Goal: Task Accomplishment & Management: Complete application form

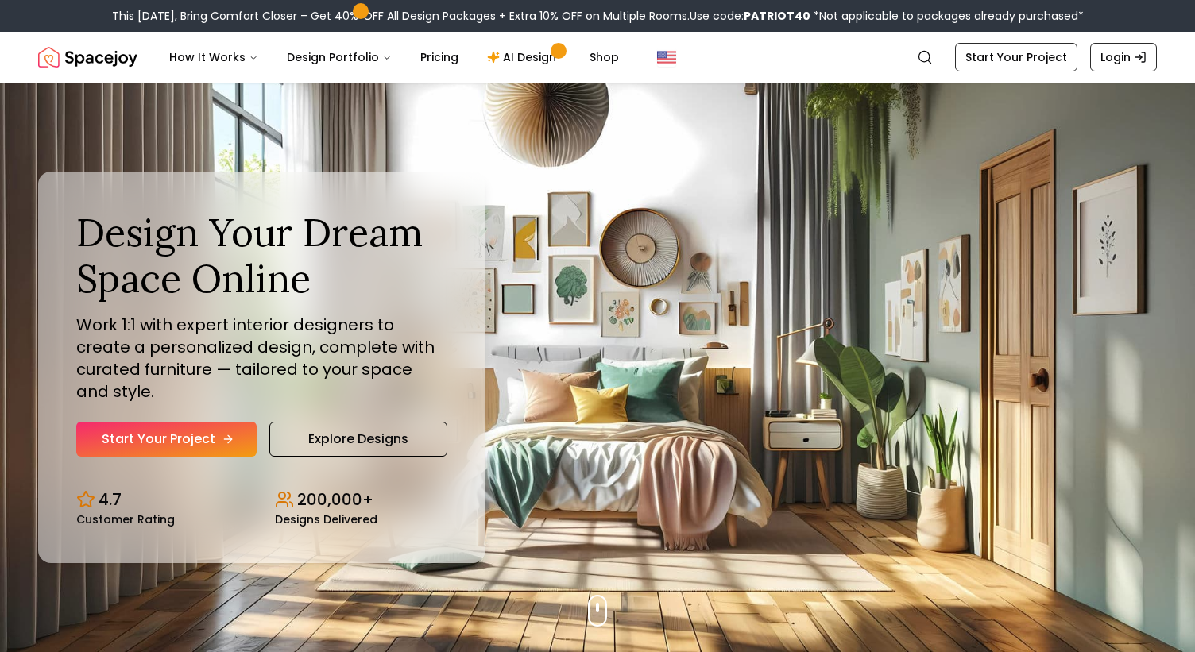
click at [176, 422] on link "Start Your Project" at bounding box center [166, 439] width 180 height 35
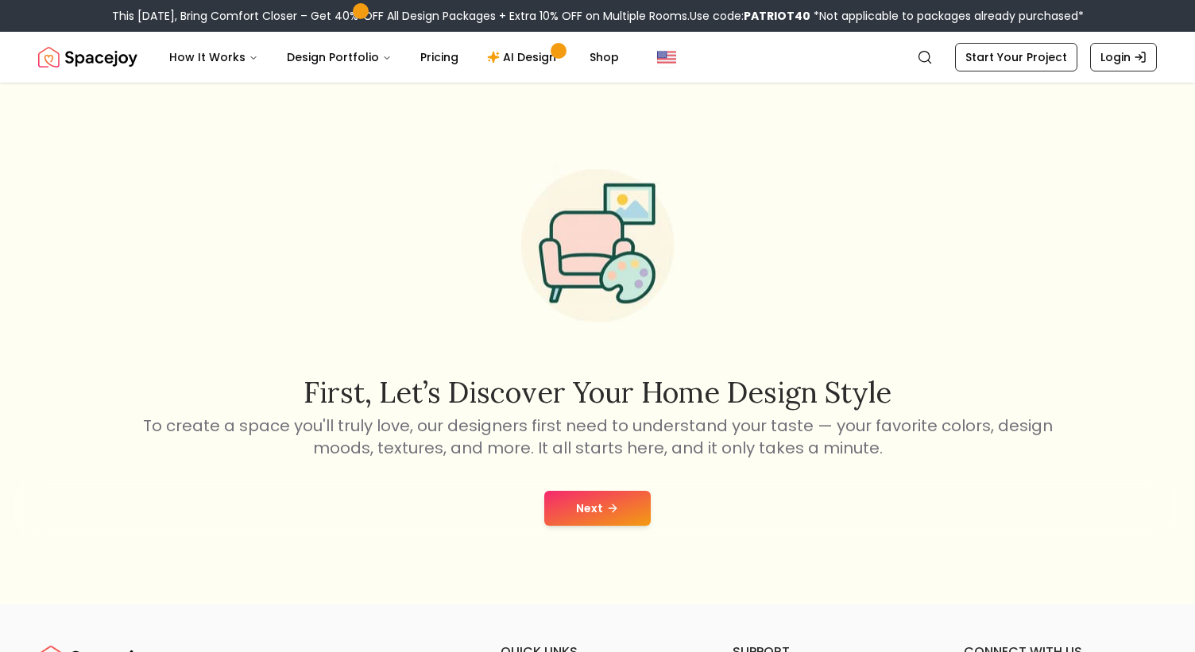
click at [585, 502] on button "Next" at bounding box center [597, 508] width 106 height 35
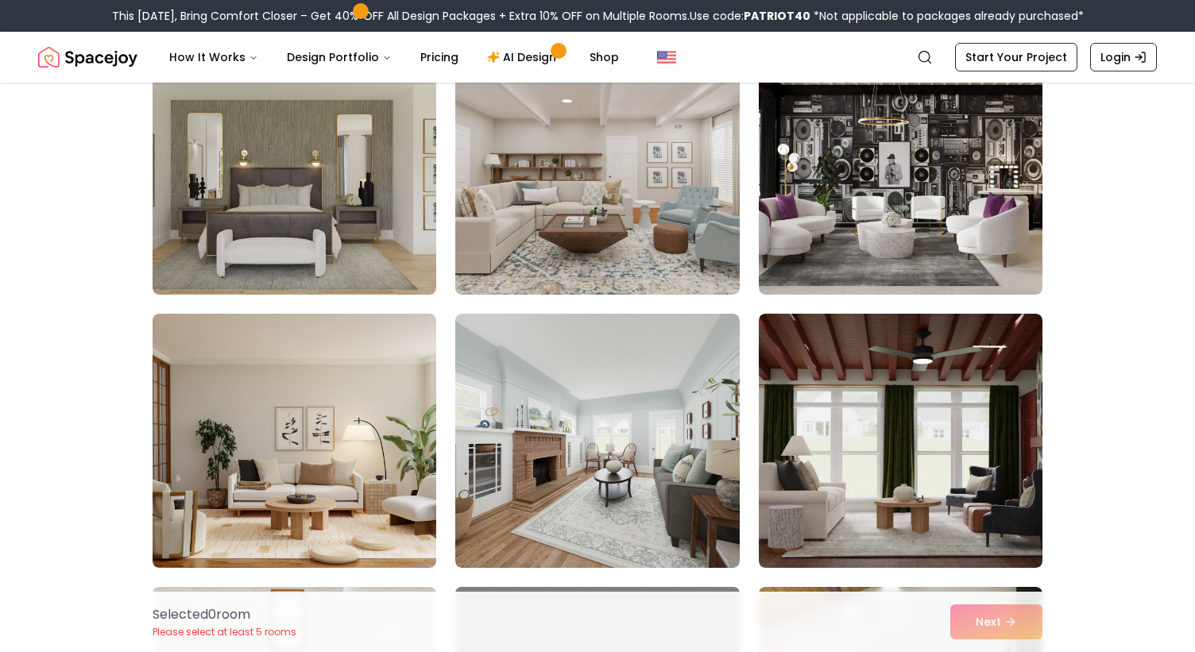
scroll to position [448, 0]
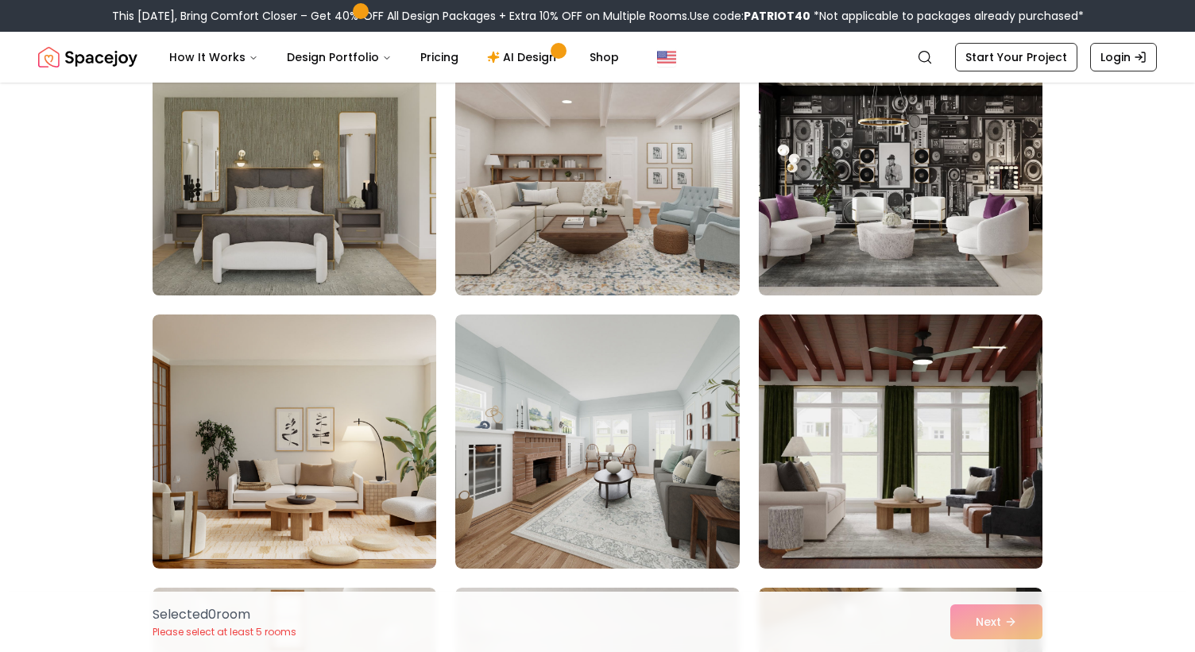
click at [394, 256] on img at bounding box center [294, 168] width 298 height 267
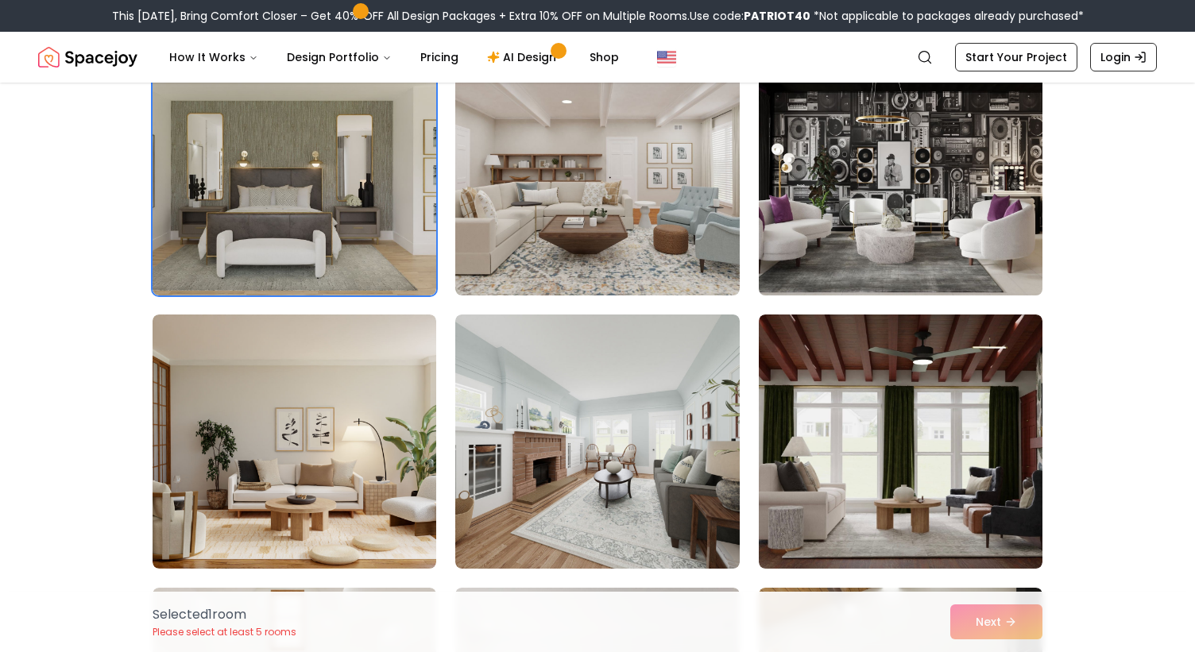
click at [925, 185] on img at bounding box center [900, 168] width 298 height 267
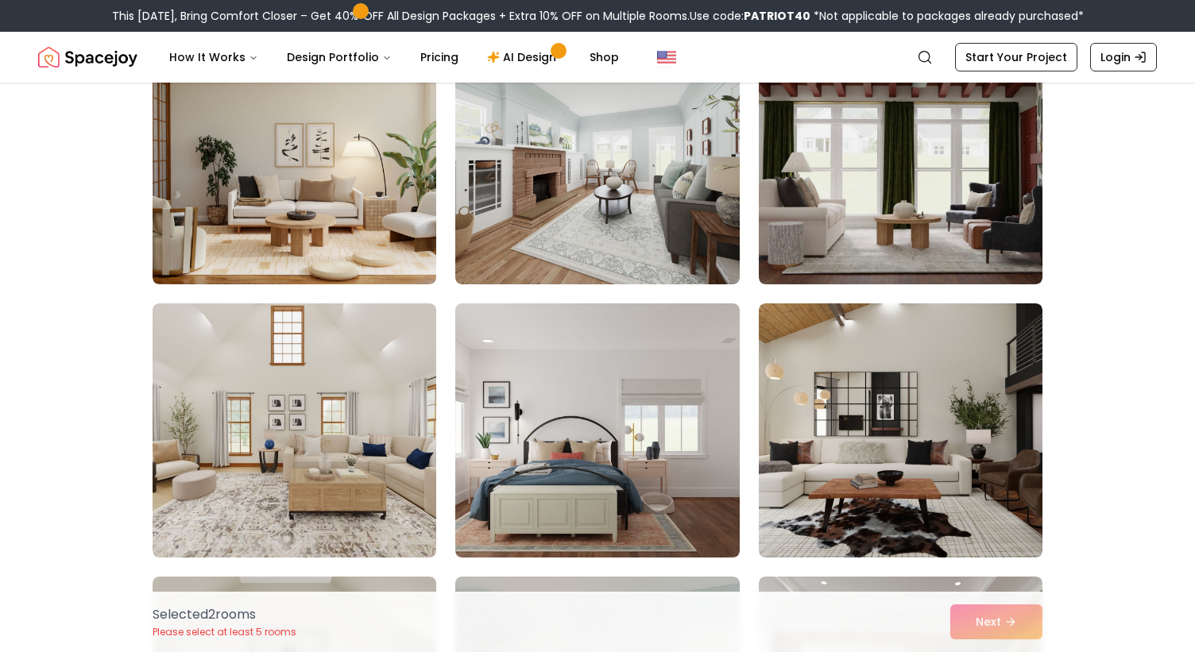
scroll to position [759, 0]
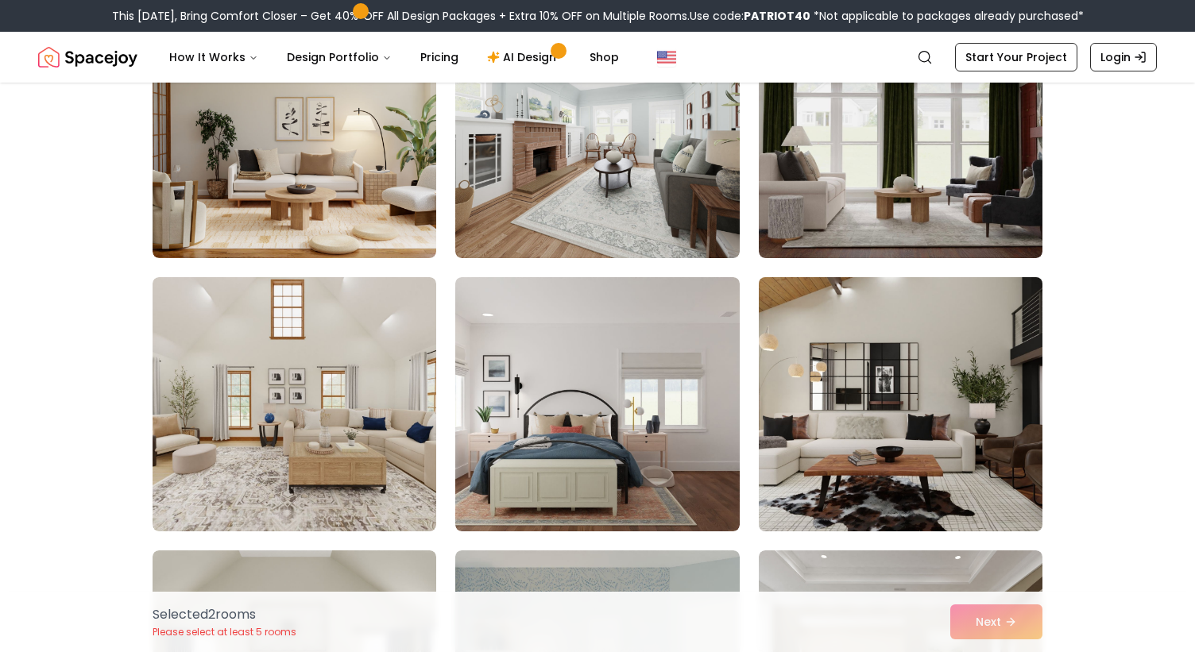
click at [915, 500] on img at bounding box center [900, 404] width 298 height 267
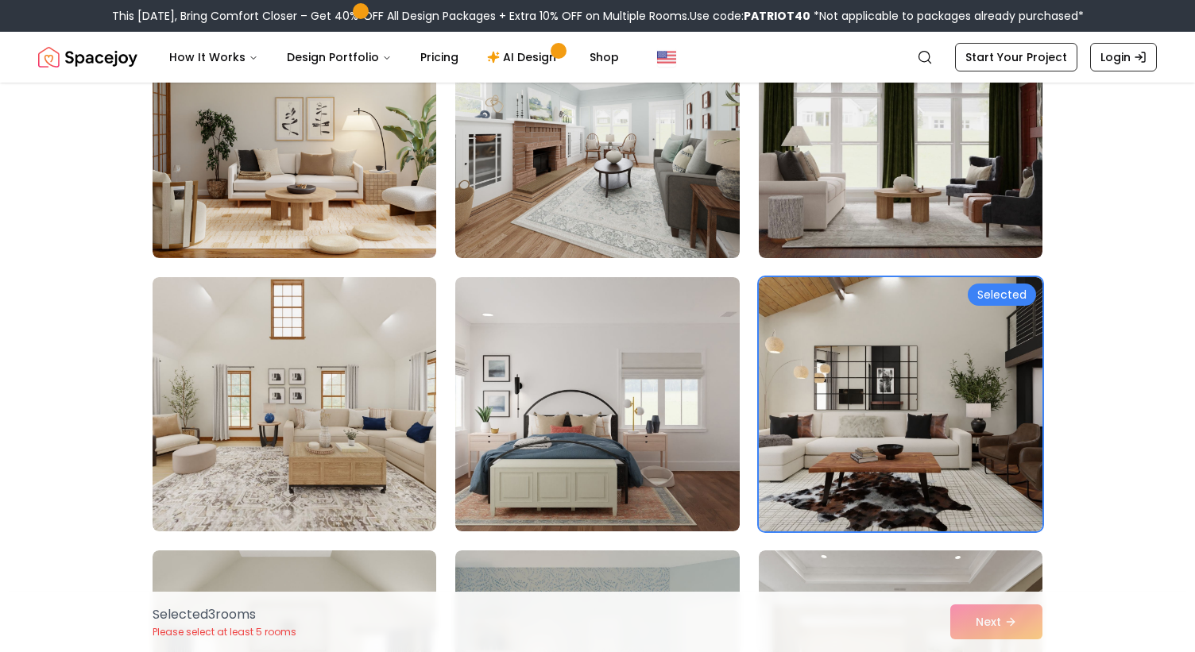
click at [988, 626] on div "Selected 3 room s Please select at least 5 rooms Next" at bounding box center [597, 622] width 915 height 60
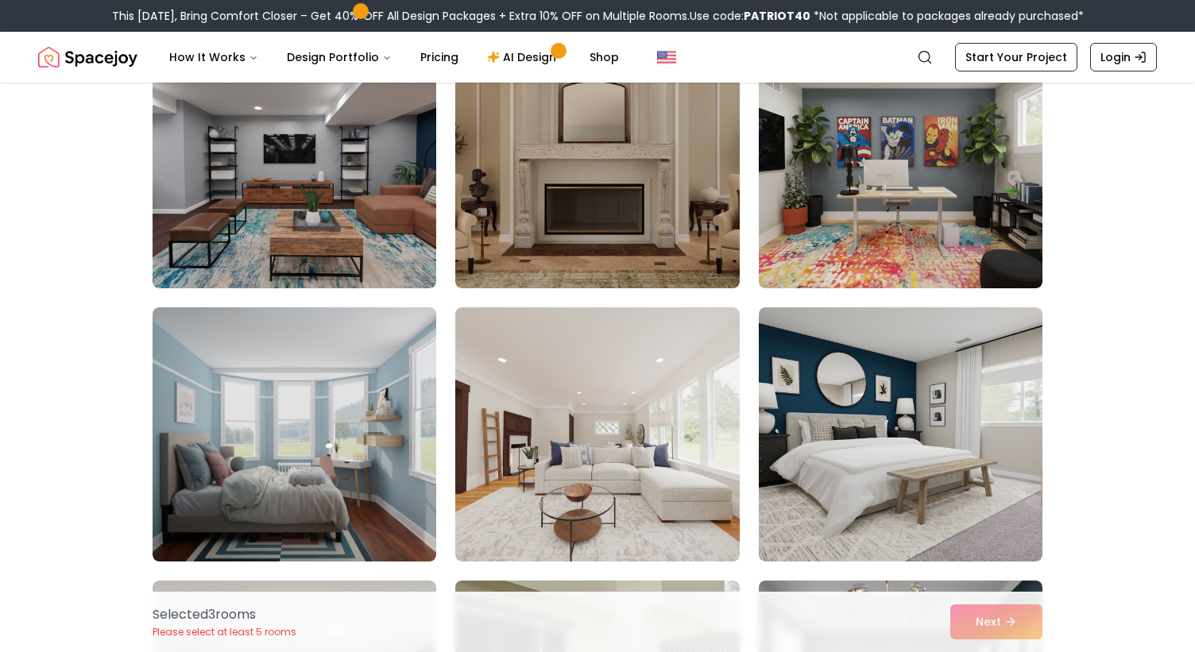
scroll to position [1820, 0]
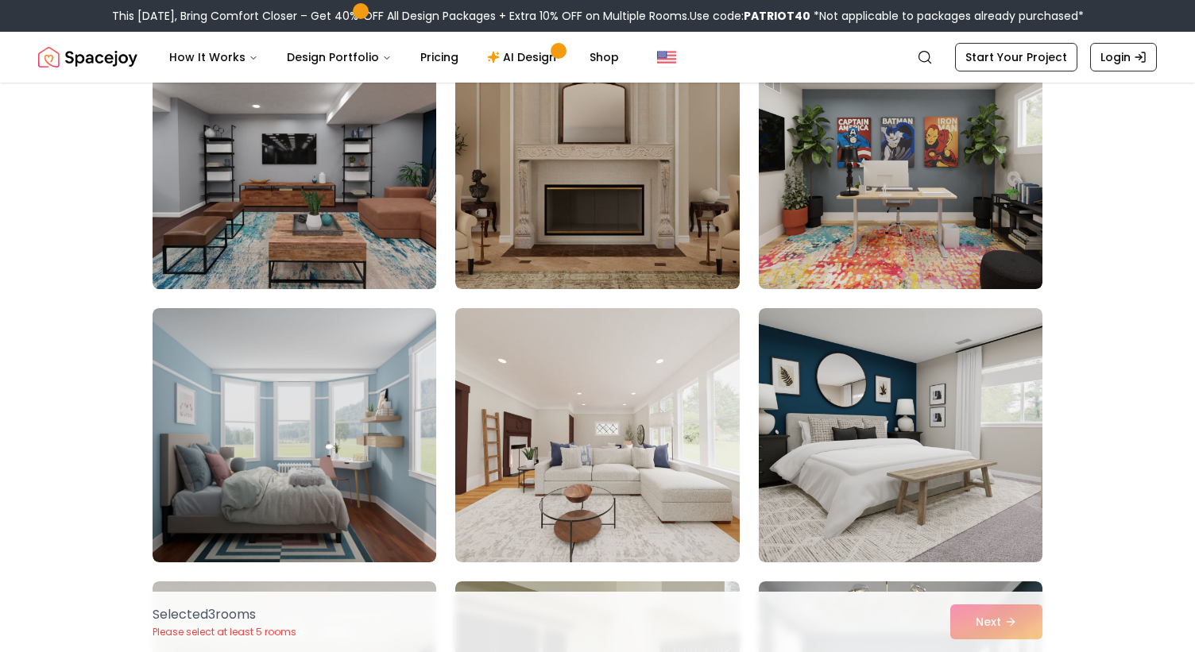
click at [380, 236] on img at bounding box center [294, 162] width 298 height 267
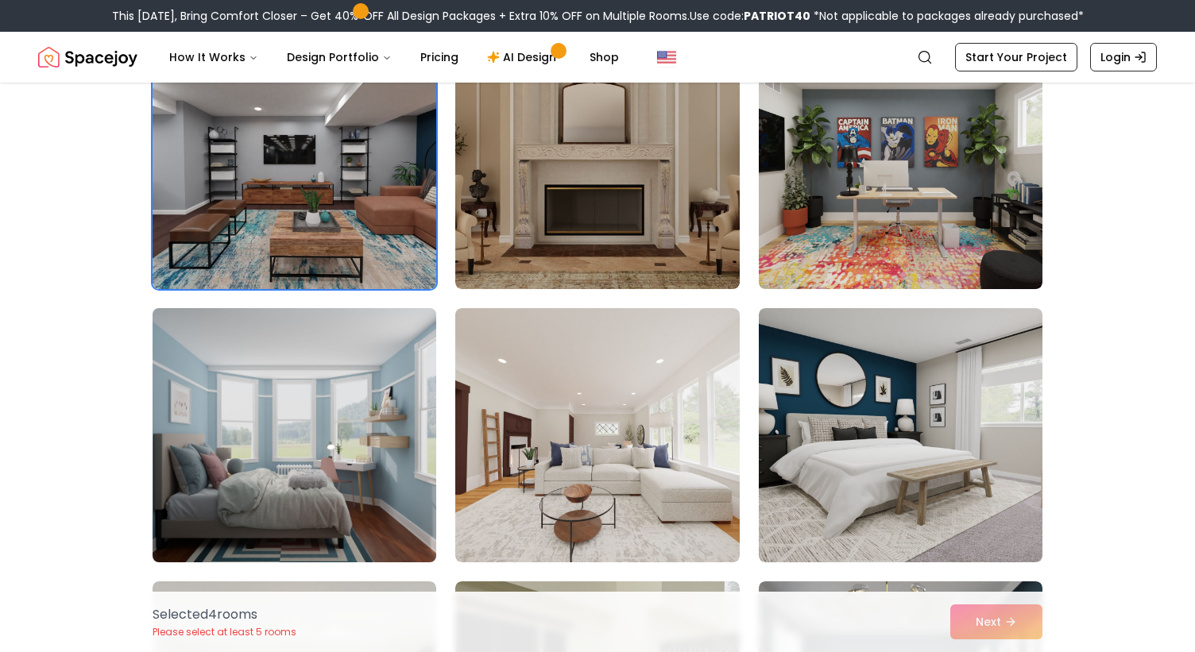
click at [346, 438] on img at bounding box center [294, 435] width 298 height 267
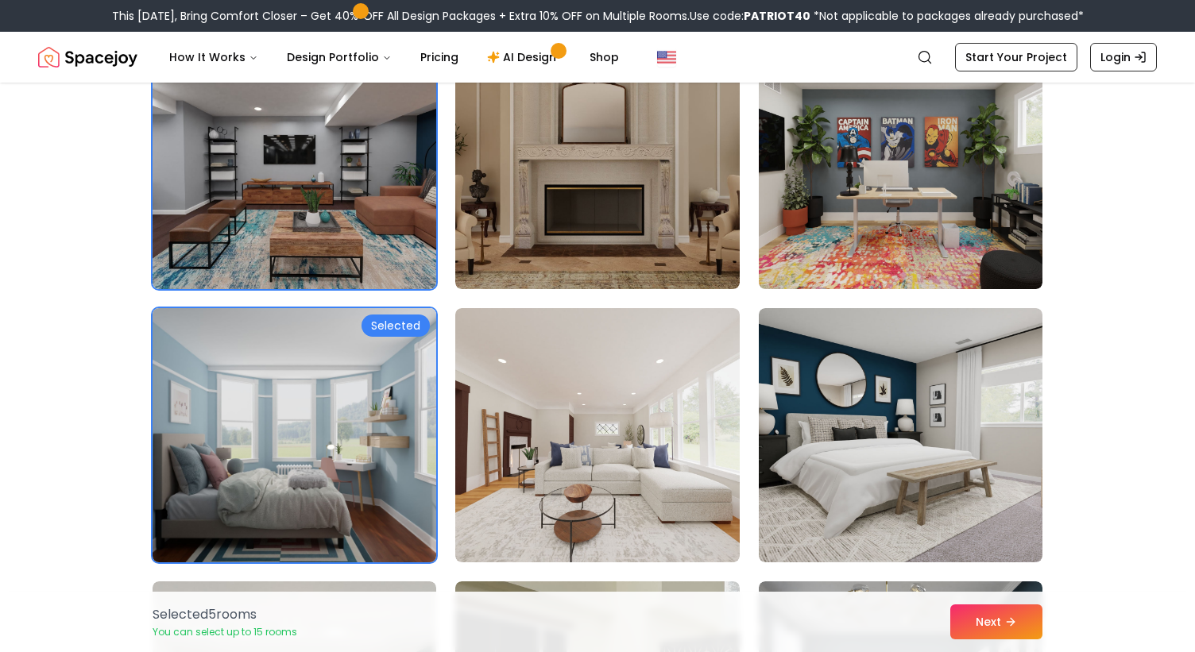
click at [405, 513] on img at bounding box center [294, 435] width 298 height 267
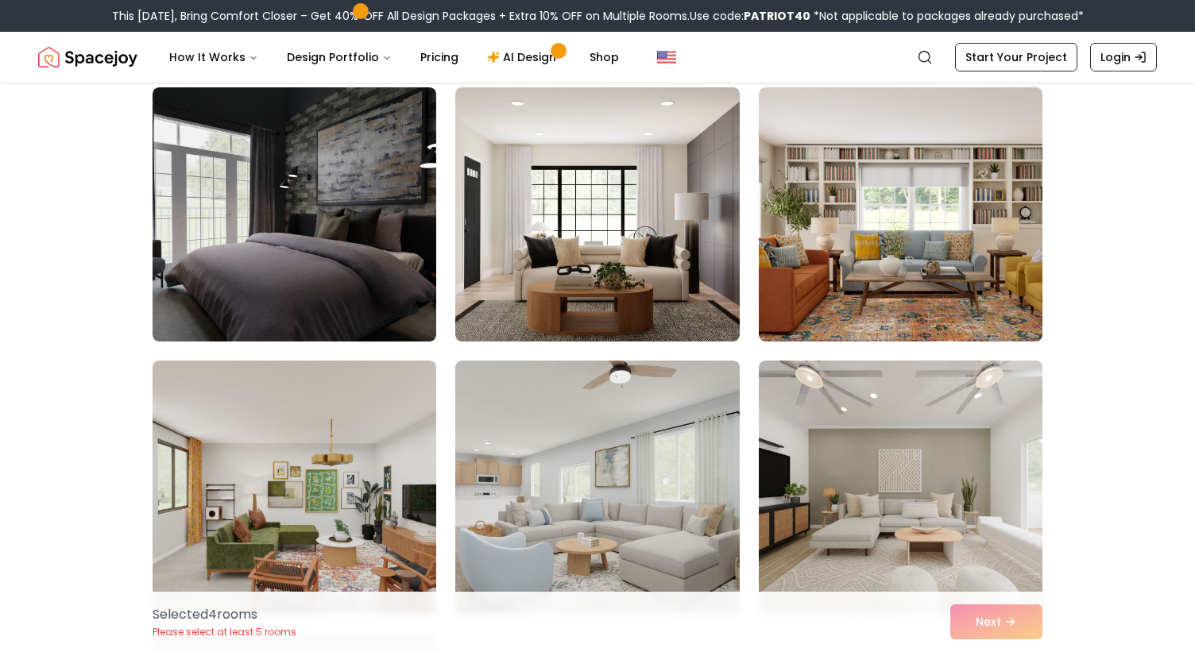
scroll to position [3135, 0]
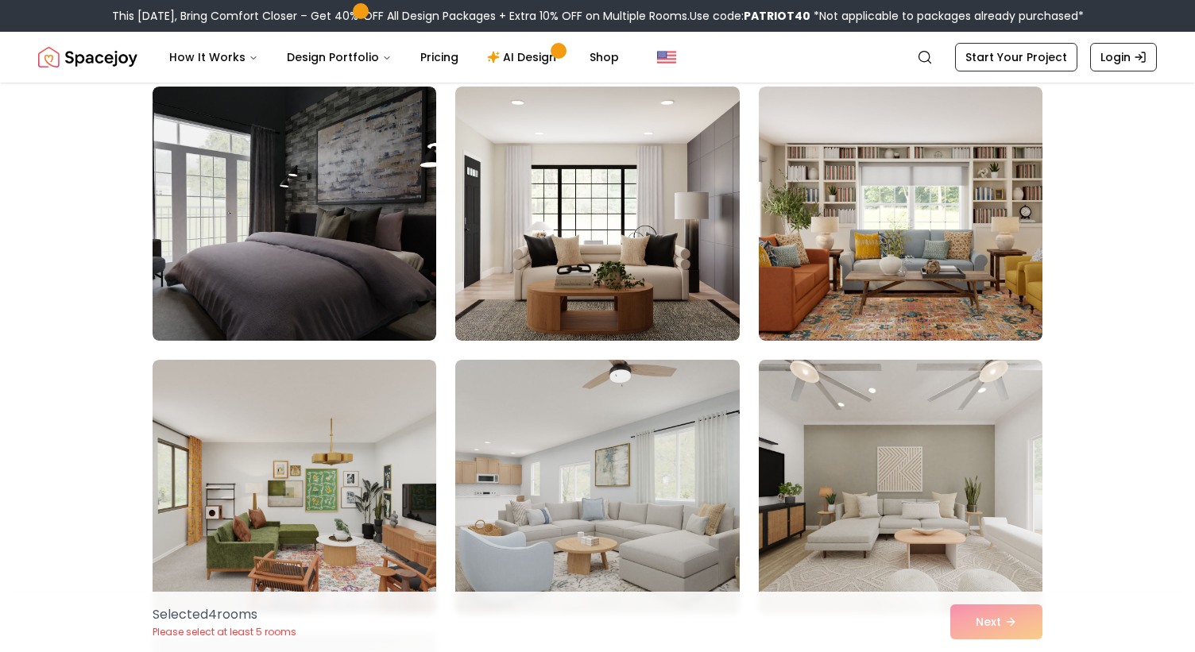
click at [870, 400] on img at bounding box center [900, 486] width 298 height 267
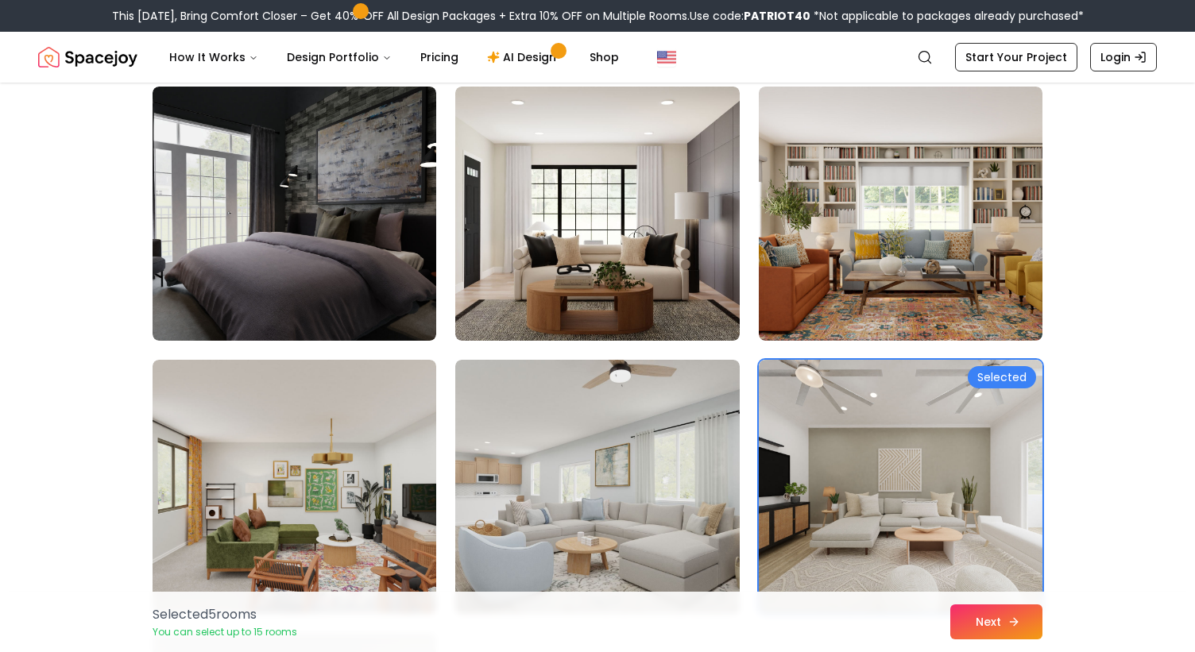
click at [975, 616] on button "Next" at bounding box center [996, 621] width 92 height 35
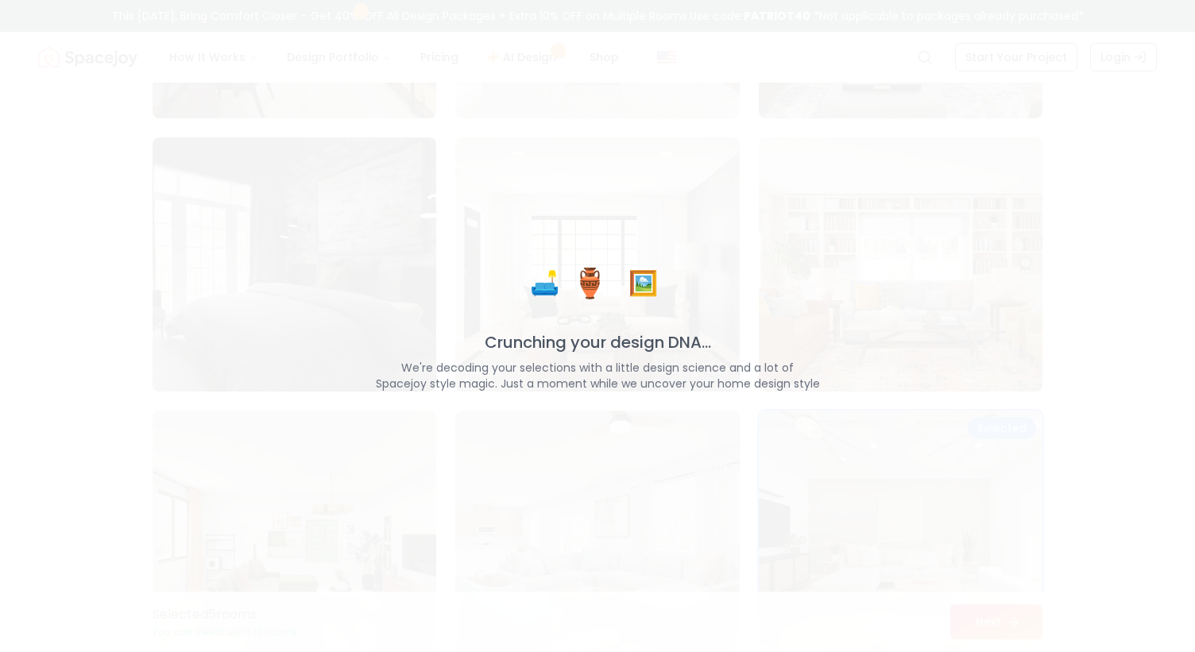
scroll to position [3186, 0]
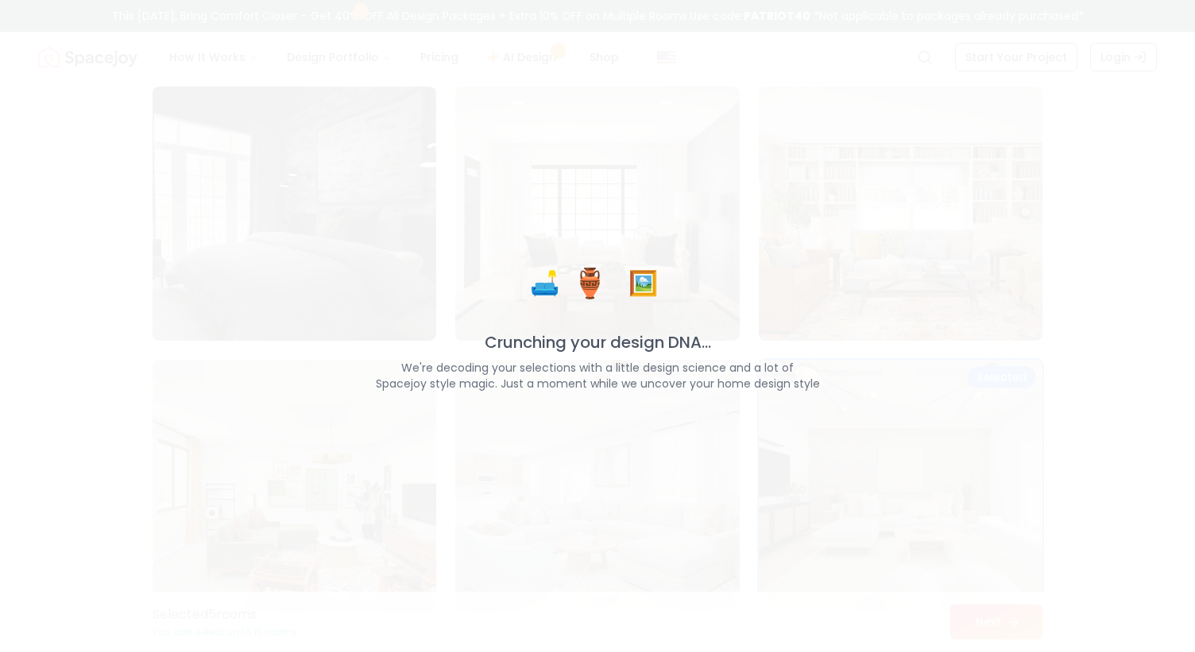
click at [950, 604] on button "Next" at bounding box center [996, 621] width 92 height 35
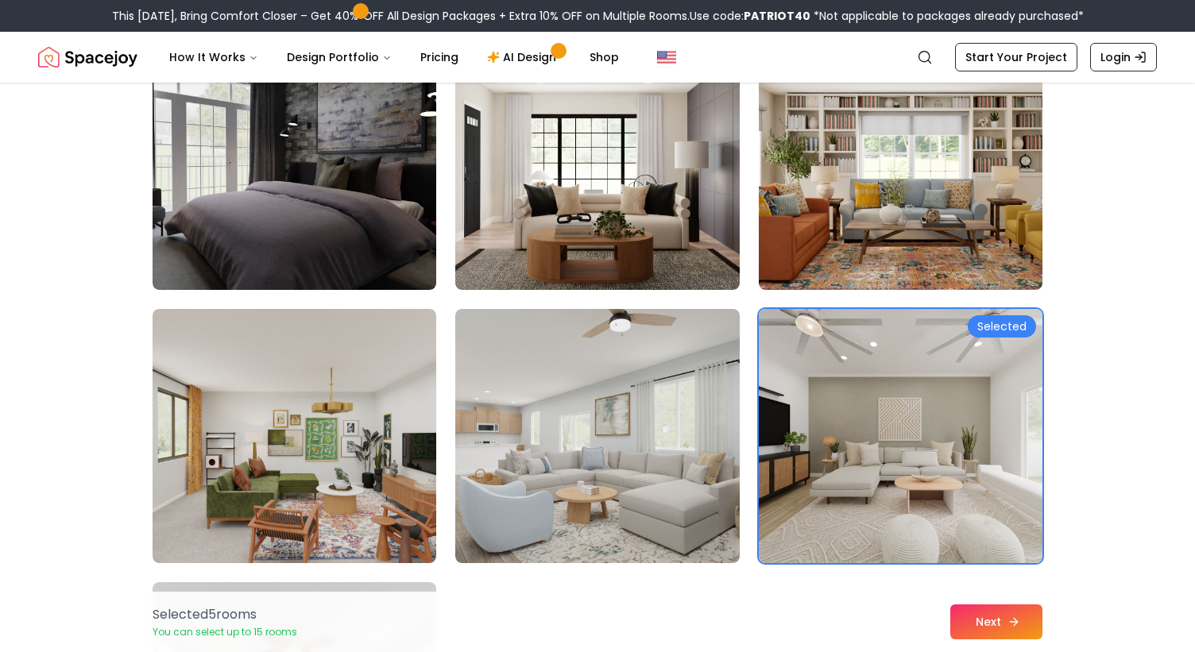
scroll to position [3135, 0]
